Goal: Find specific page/section: Find specific page/section

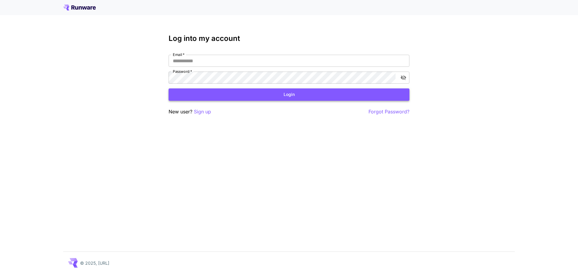
type input "**********"
click at [176, 99] on button "Login" at bounding box center [289, 95] width 241 height 12
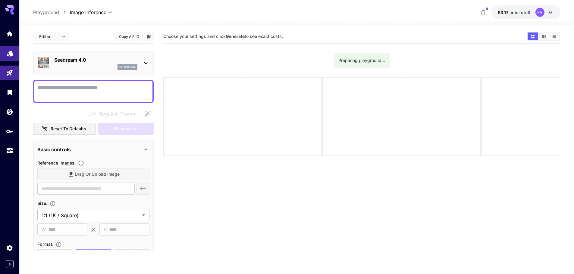
click at [4, 54] on link at bounding box center [9, 53] width 19 height 15
